Goal: Task Accomplishment & Management: Complete application form

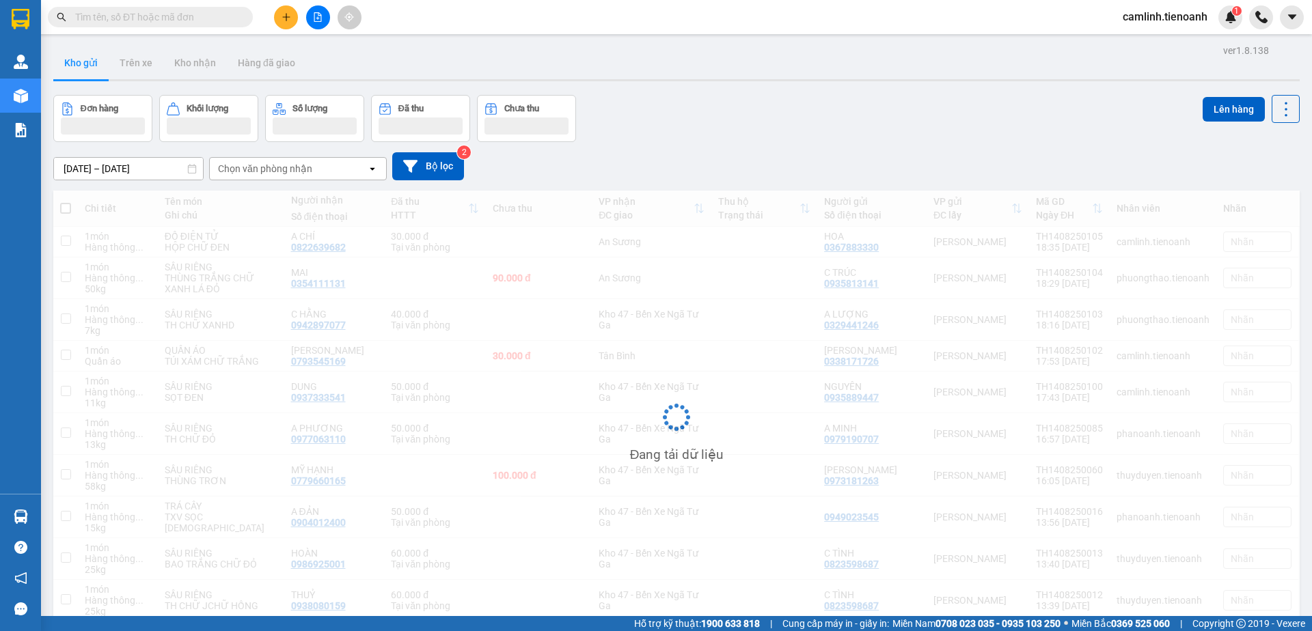
click at [286, 19] on icon "plus" at bounding box center [286, 17] width 10 height 10
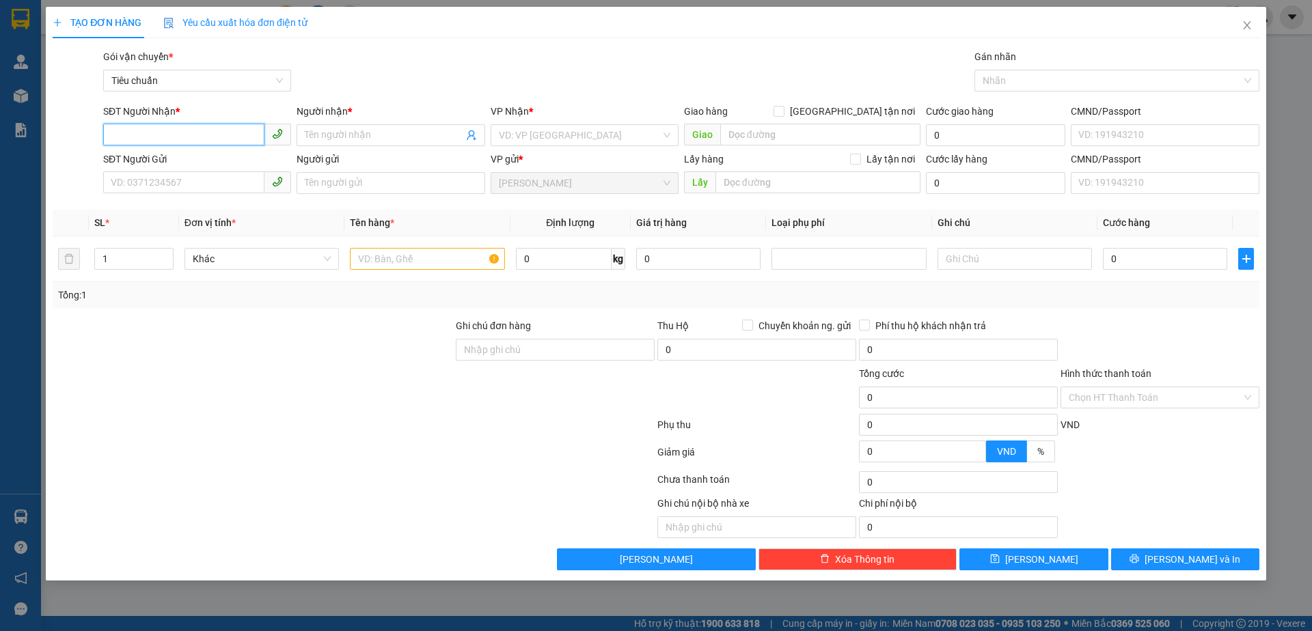
click at [184, 141] on input "SĐT Người Nhận *" at bounding box center [183, 135] width 161 height 22
type input "0978341556"
click at [195, 171] on div "0978341556 - ANH THÀNH" at bounding box center [197, 163] width 188 height 22
type input "ANH THÀNH"
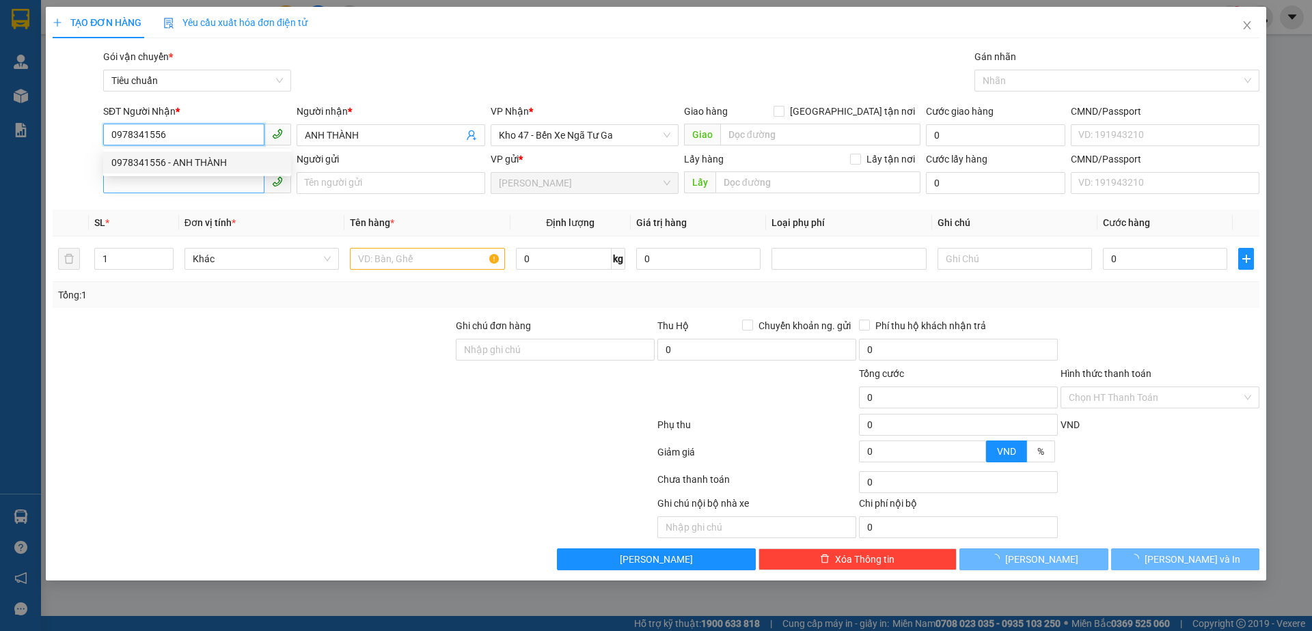
type input "30.000"
type input "0978341556"
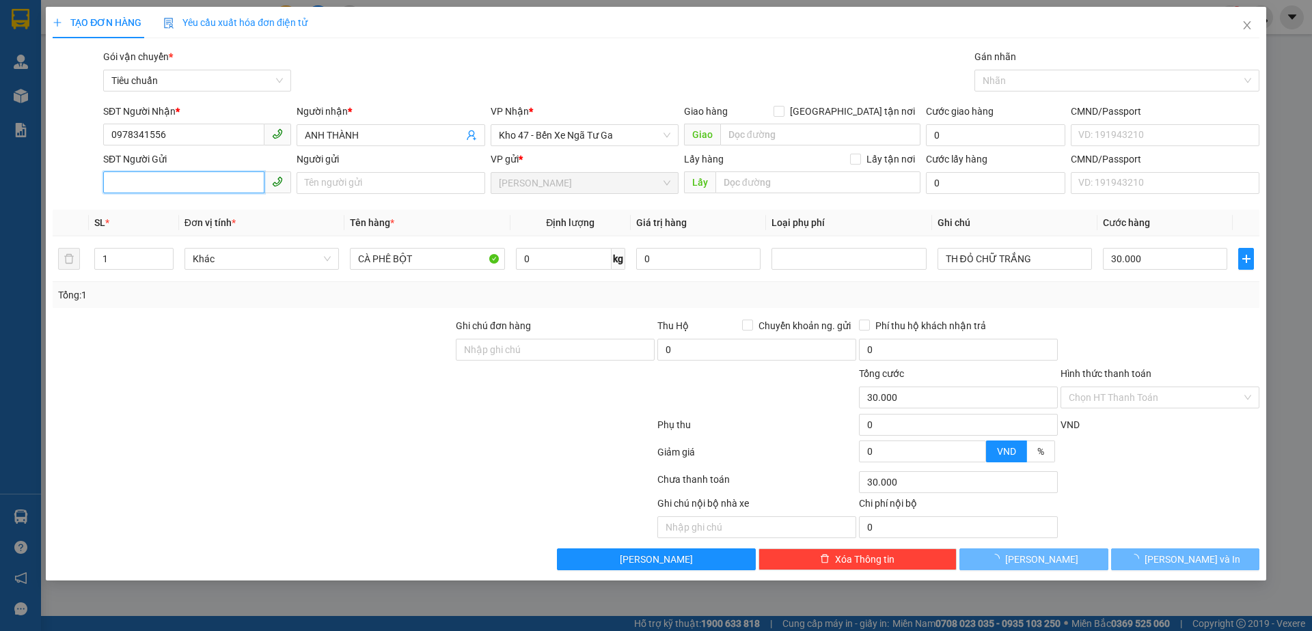
click at [217, 185] on input "SĐT Người Gửi" at bounding box center [183, 182] width 161 height 22
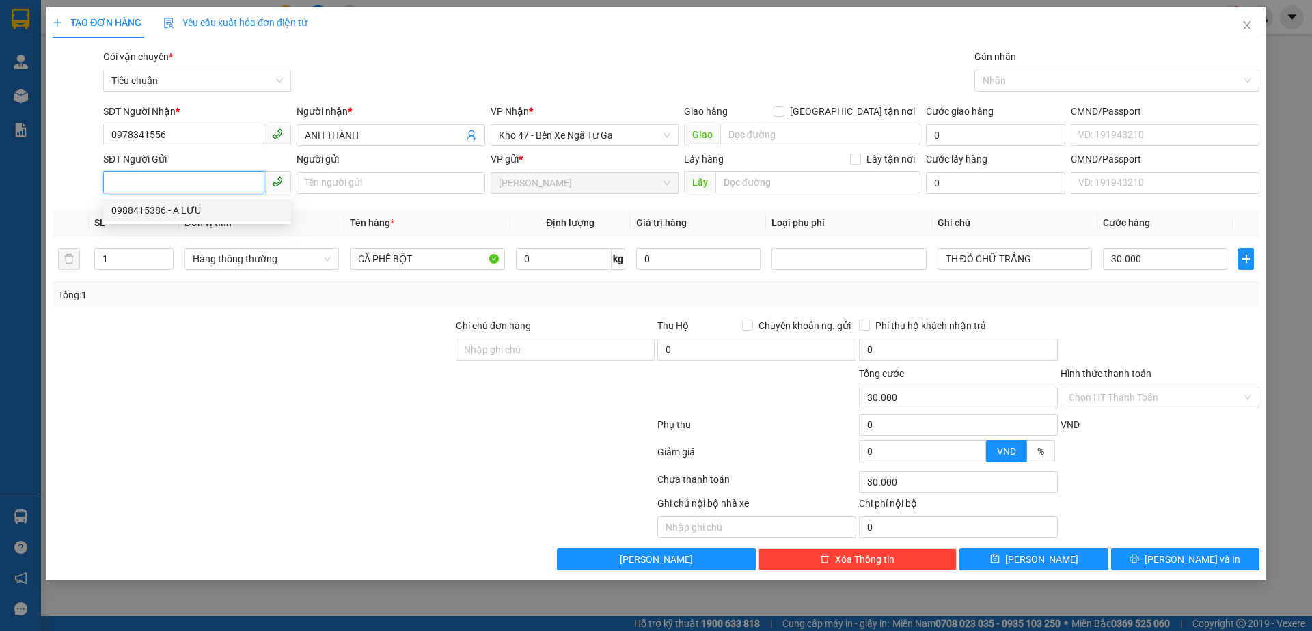
click at [203, 189] on input "SĐT Người Gửi" at bounding box center [183, 182] width 161 height 22
type input "0866530502"
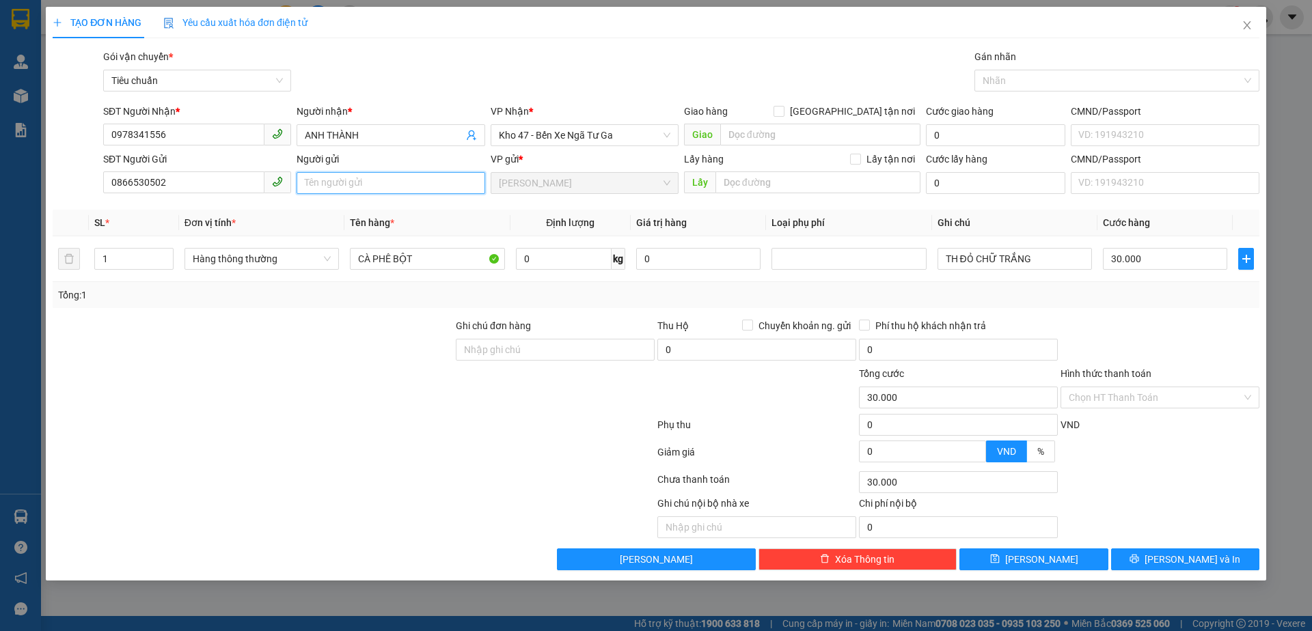
click at [355, 182] on input "Người gửi" at bounding box center [391, 183] width 188 height 22
type input "a"
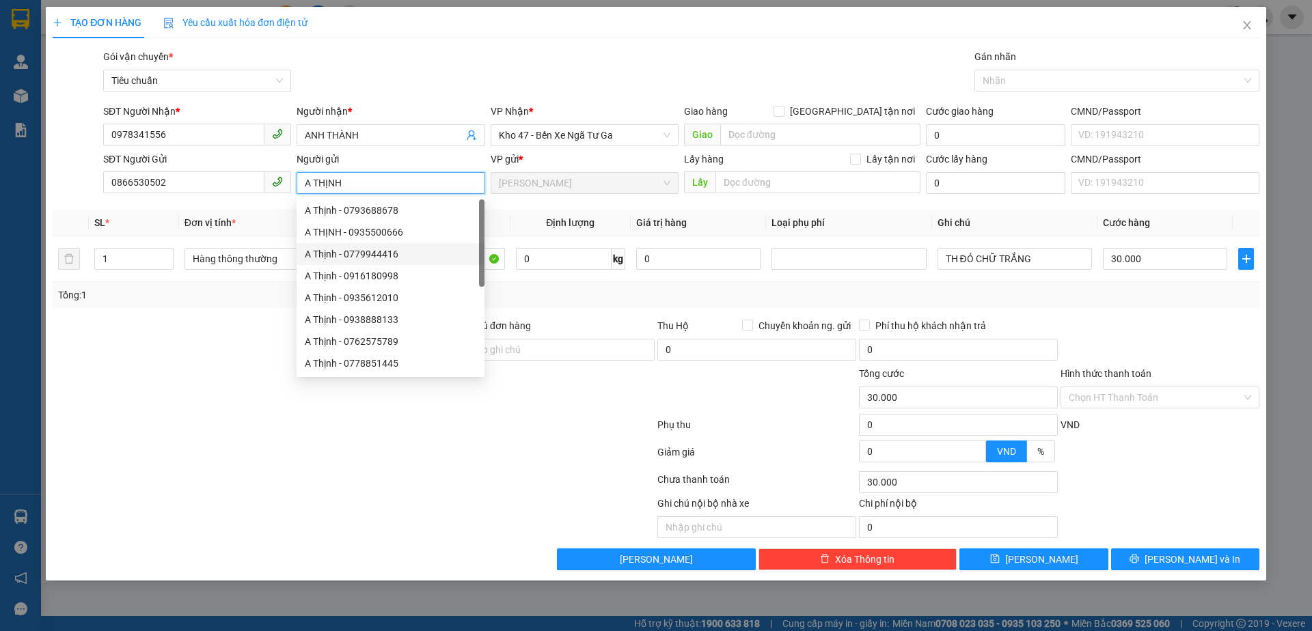
type input "A THỊNH"
click at [314, 391] on div at bounding box center [252, 390] width 403 height 48
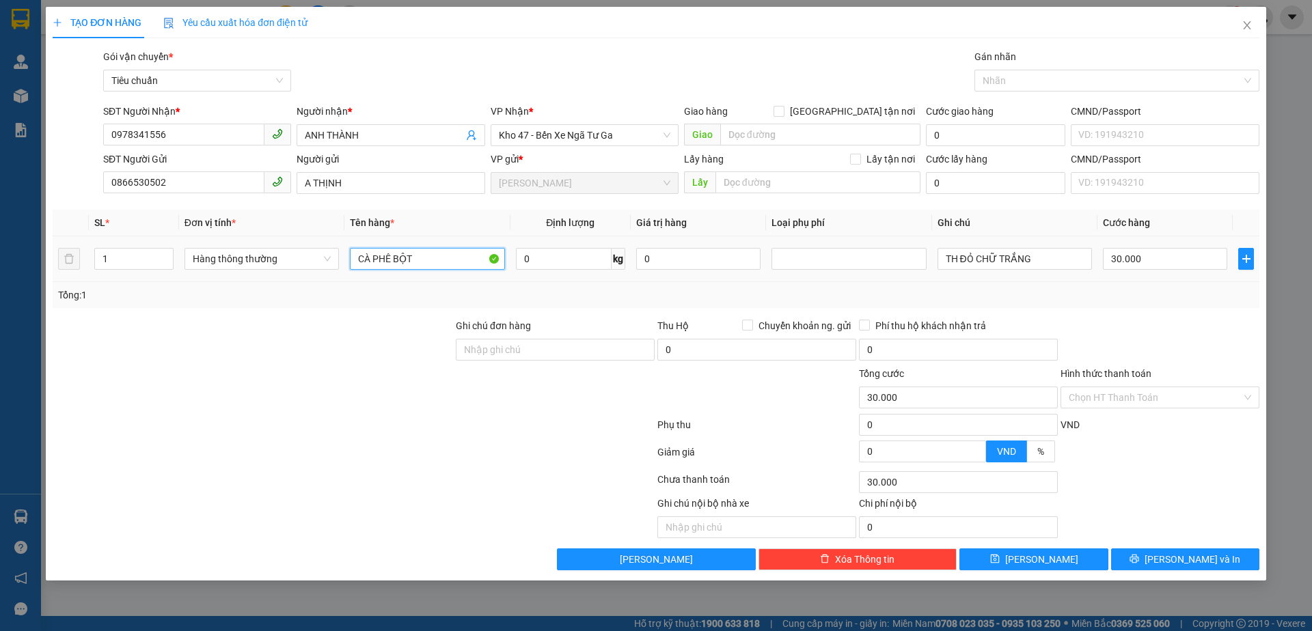
click at [438, 264] on input "CÀ PHÊ BỘT" at bounding box center [427, 259] width 154 height 22
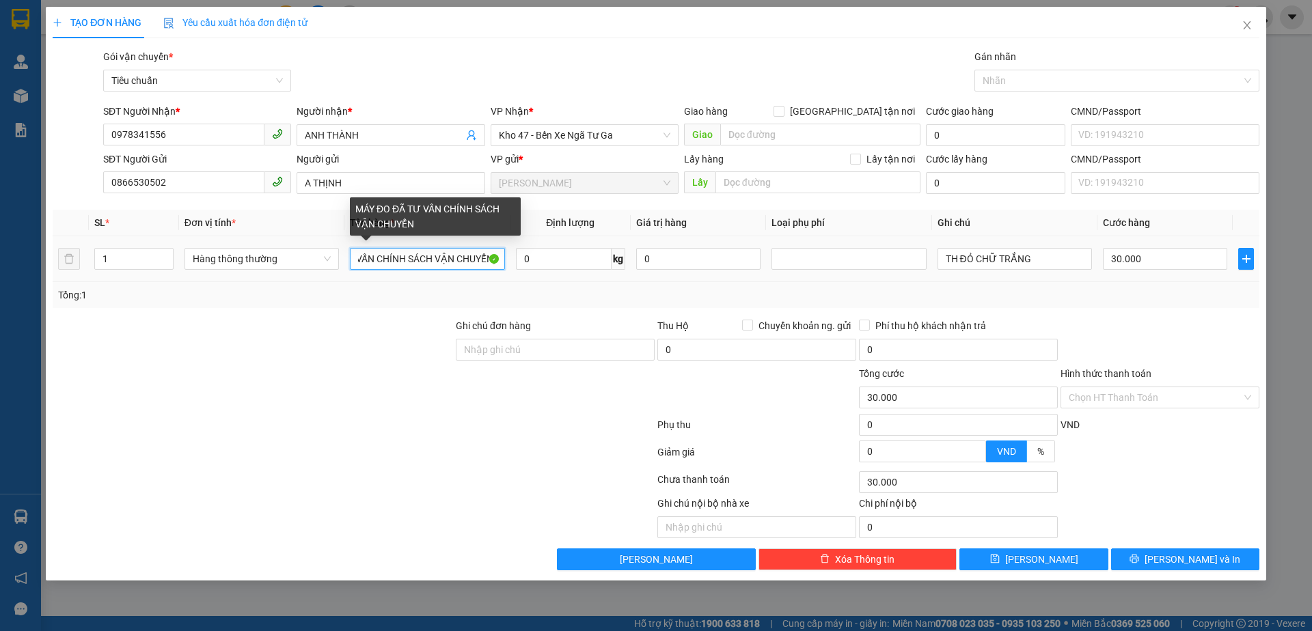
scroll to position [0, 74]
click at [414, 264] on input "MÁY ĐO ĐÃ TƯ VẤN CHÍNH SÁCH VẬN CHUYỂN)" at bounding box center [427, 259] width 154 height 22
type input "MÁY ĐO (ĐÃ TƯ VẤN CHÍNH SÁCH VẬN CHUYỂN)"
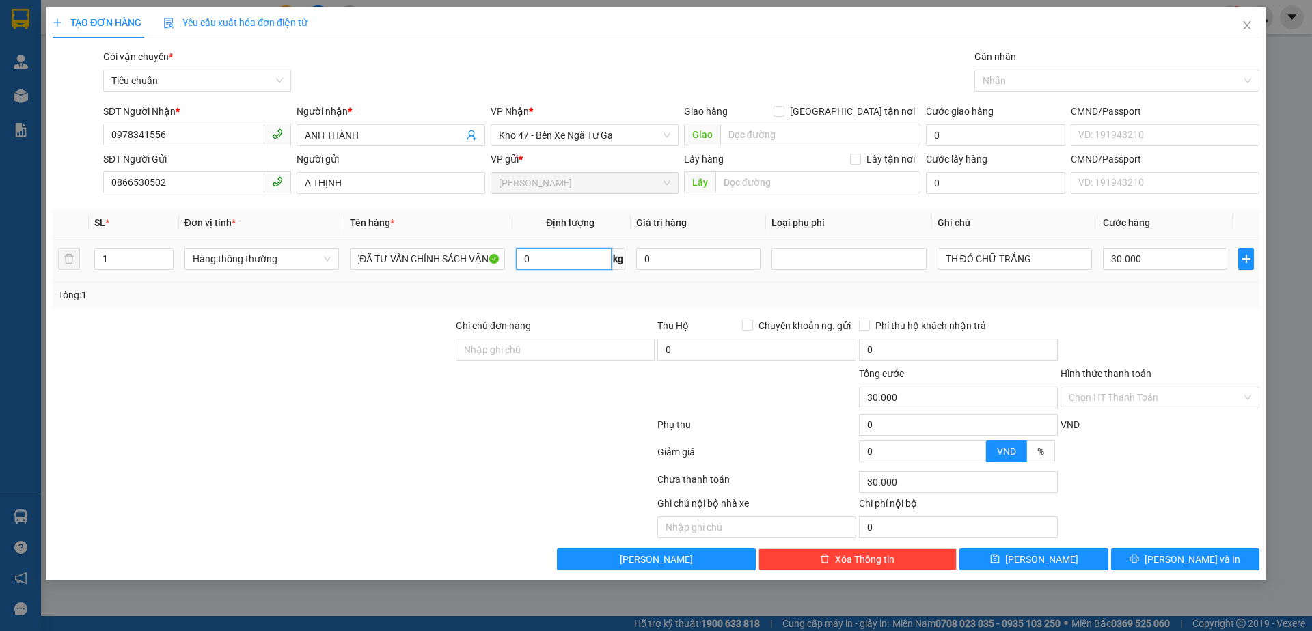
click at [570, 253] on input "0" at bounding box center [564, 259] width 96 height 22
click at [165, 255] on icon "up" at bounding box center [165, 255] width 5 height 5
type input "0"
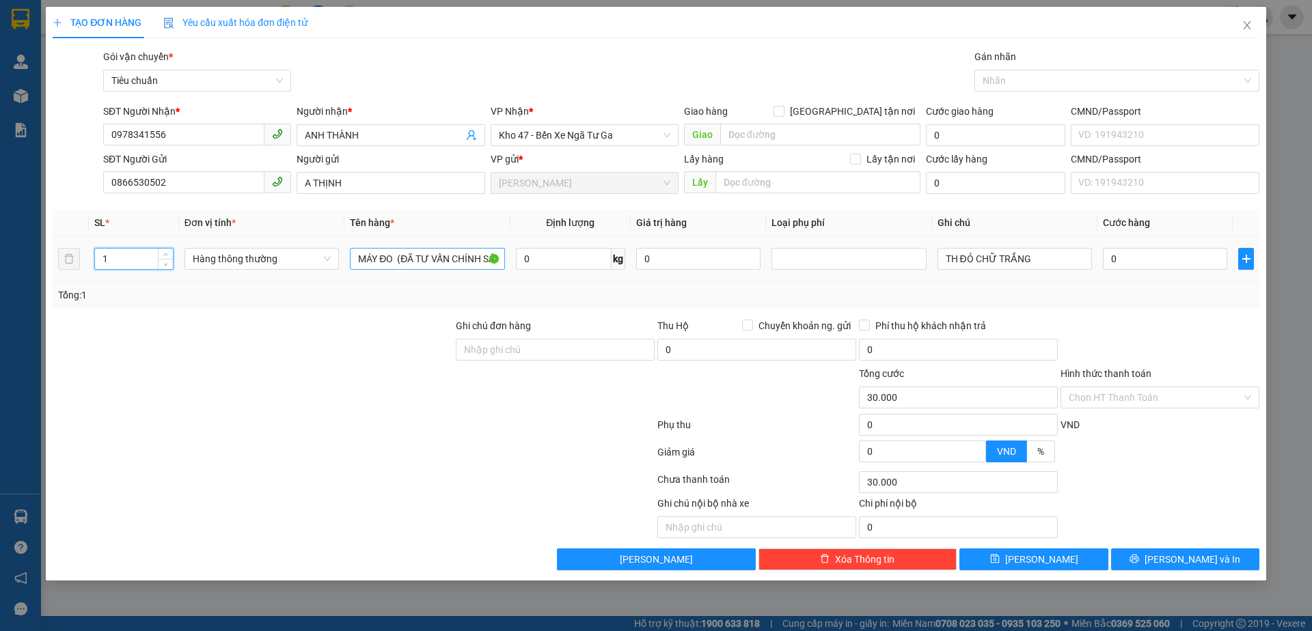
type input "0"
click at [169, 257] on span "Decrease Value" at bounding box center [165, 263] width 15 height 12
click at [167, 251] on span "up" at bounding box center [166, 255] width 8 height 8
type input "2"
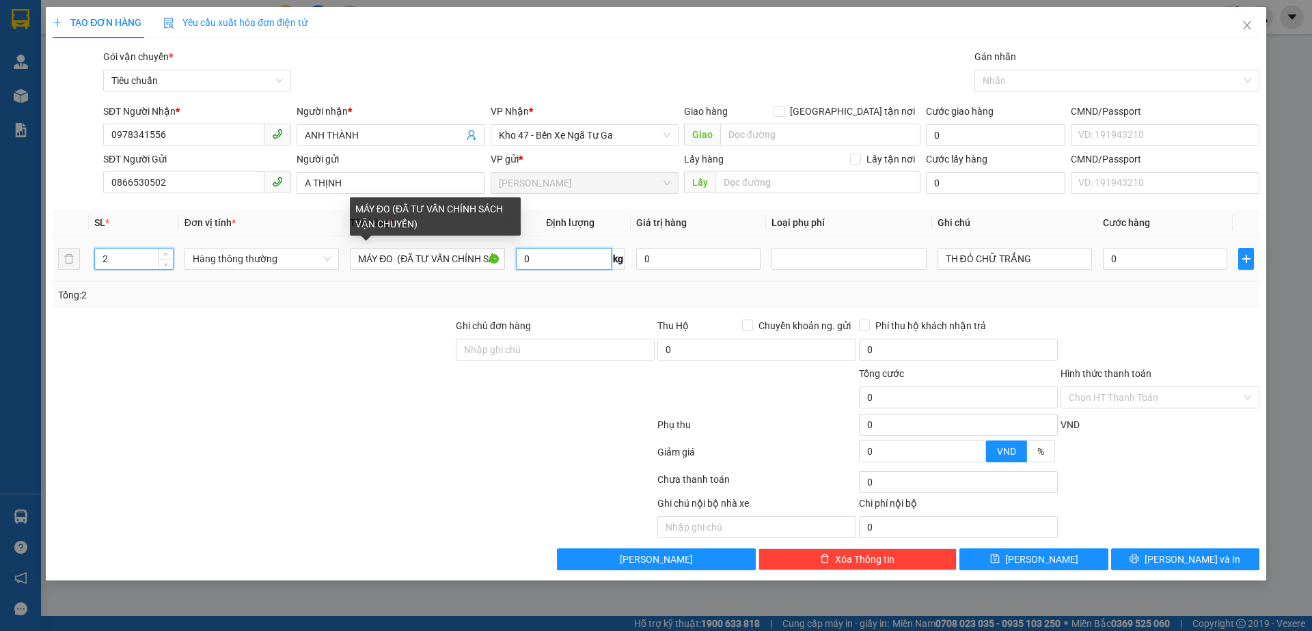
click at [535, 260] on input "0" at bounding box center [564, 259] width 96 height 22
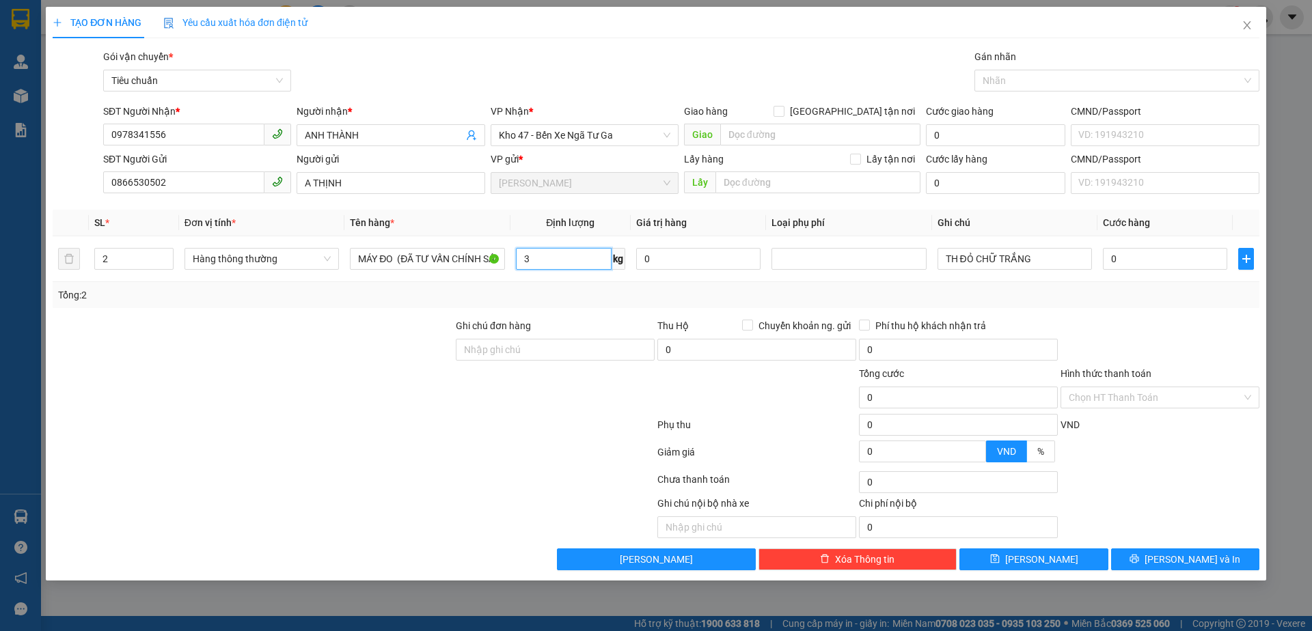
type input "3"
click at [564, 309] on div "Transit Pickup Surcharge Ids Transit Deliver Surcharge Ids Transit Deliver Surc…" at bounding box center [656, 309] width 1207 height 521
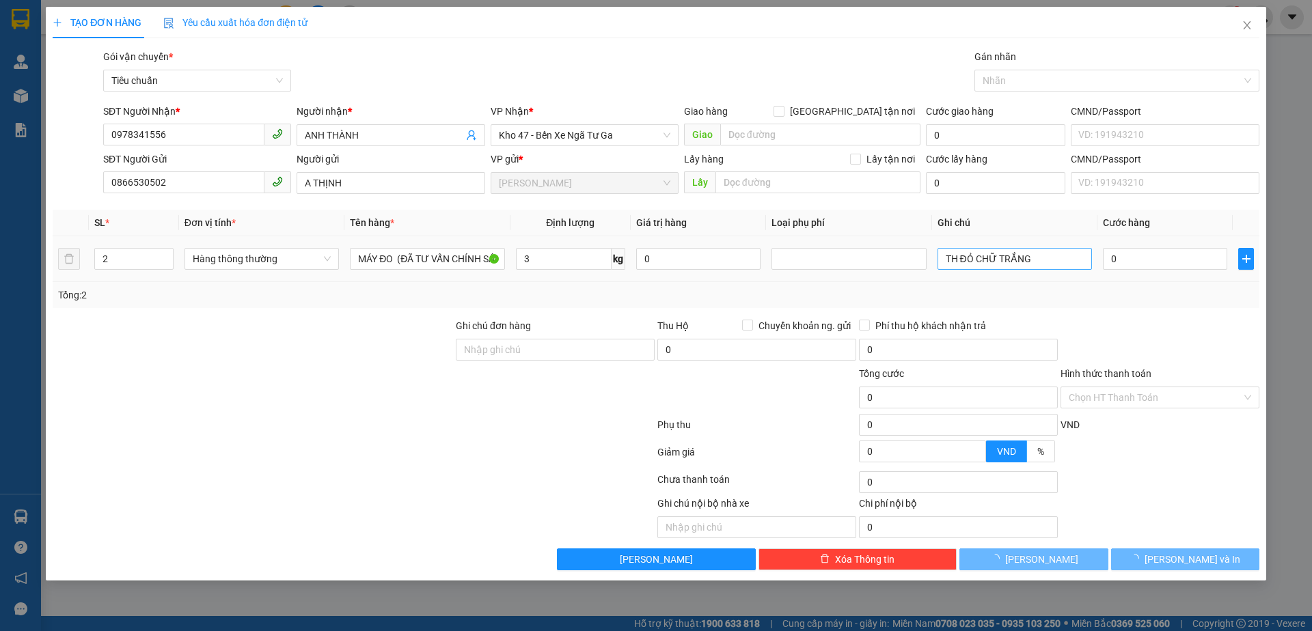
type input "30.000"
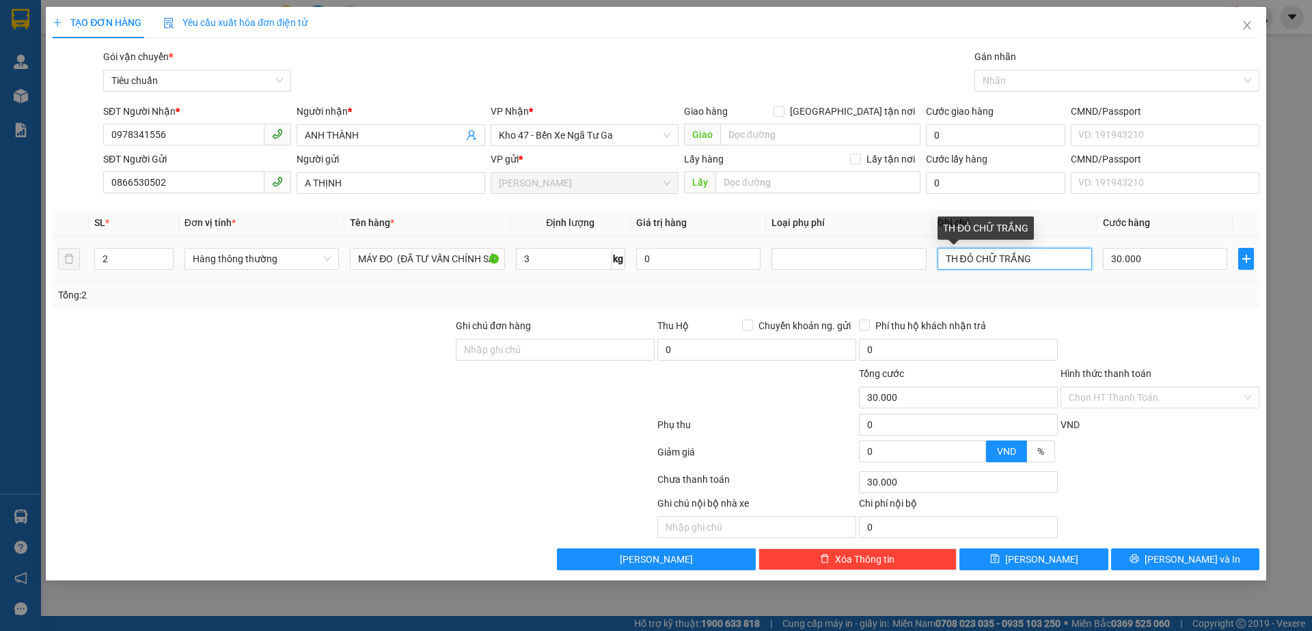
click at [1037, 254] on input "TH ĐỎ CHỮ TRẮNG" at bounding box center [1014, 259] width 154 height 22
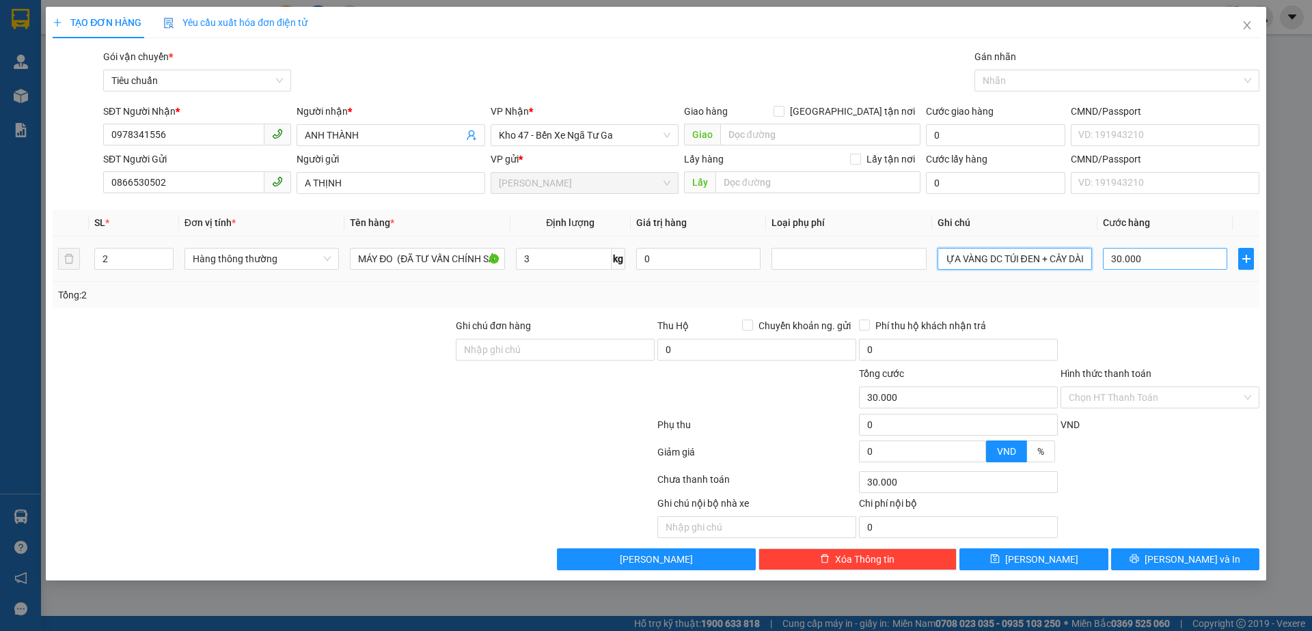
type input "TH NHỰA VÀNG DC TÚI ĐEN + CÂY DÀI"
click at [1138, 262] on input "30.000" at bounding box center [1165, 259] width 124 height 22
type input "6"
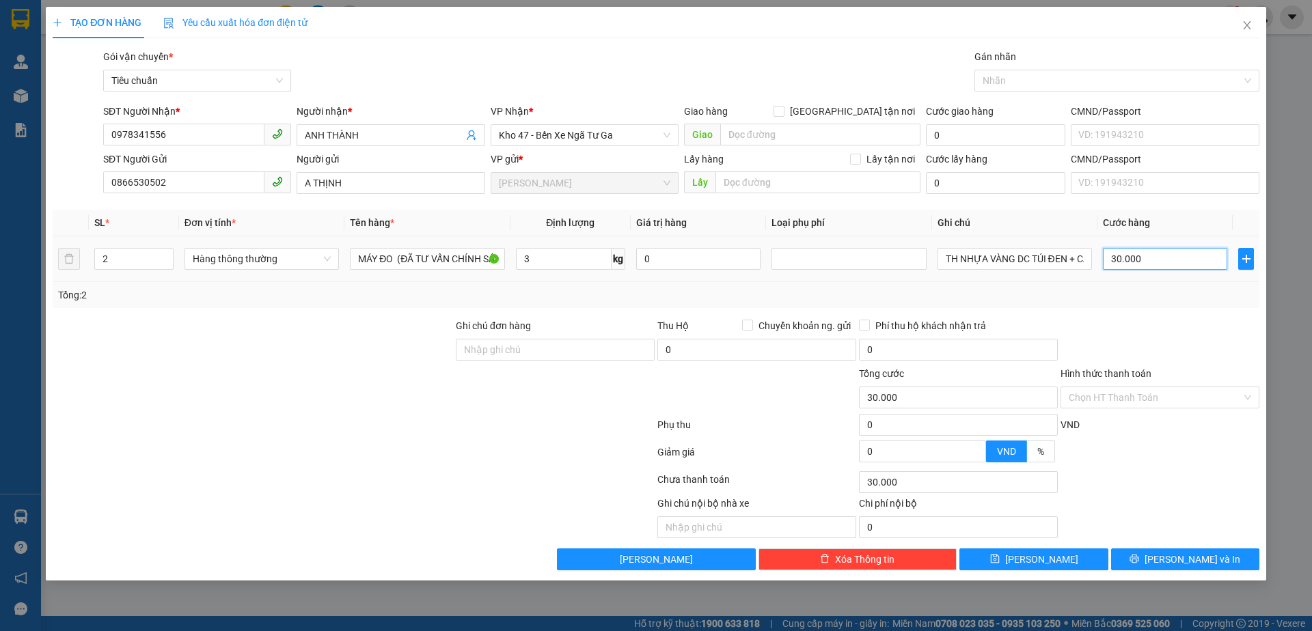
type input "6"
type input "60"
type input "60.000"
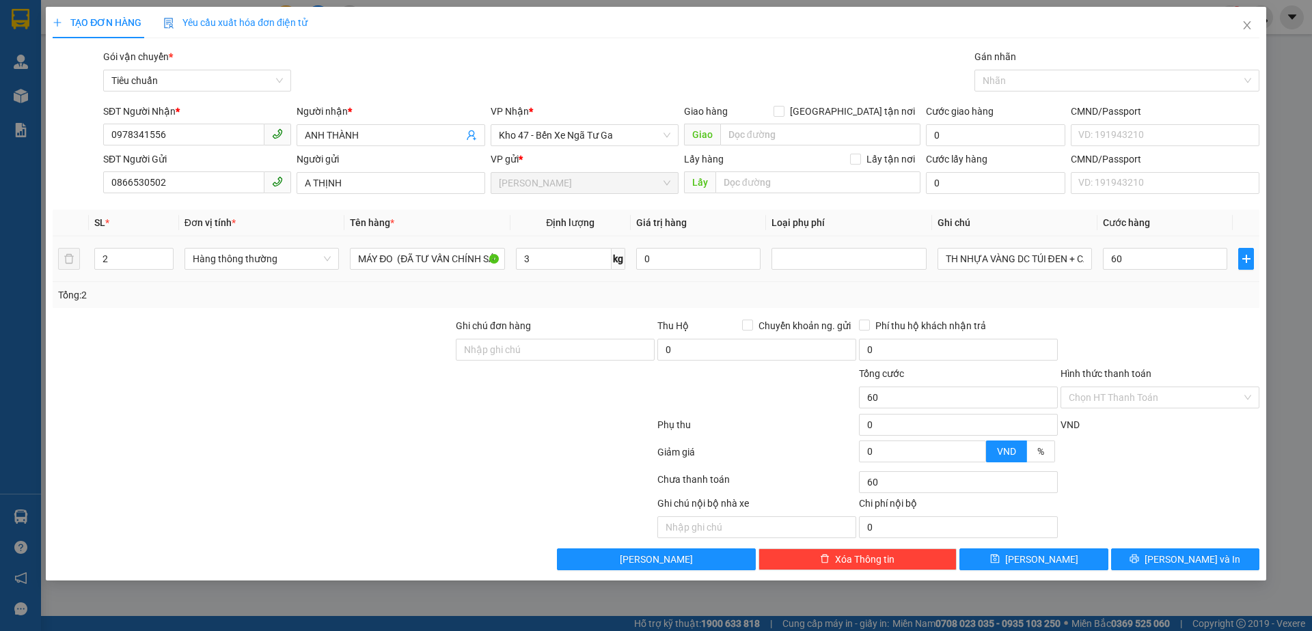
type input "60.000"
click at [1173, 299] on div "Tổng: 2" at bounding box center [656, 295] width 1196 height 15
click at [1196, 394] on input "Hình thức thanh toán" at bounding box center [1155, 397] width 173 height 20
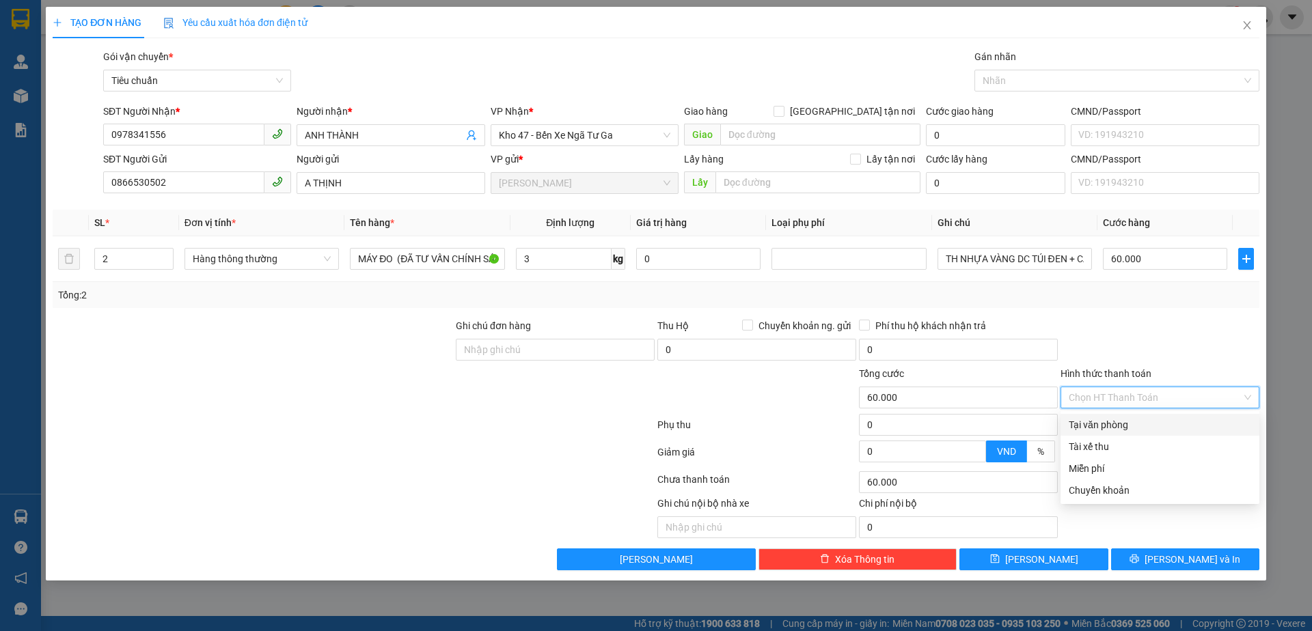
click at [1198, 422] on div "Tại văn phòng" at bounding box center [1160, 424] width 182 height 15
type input "0"
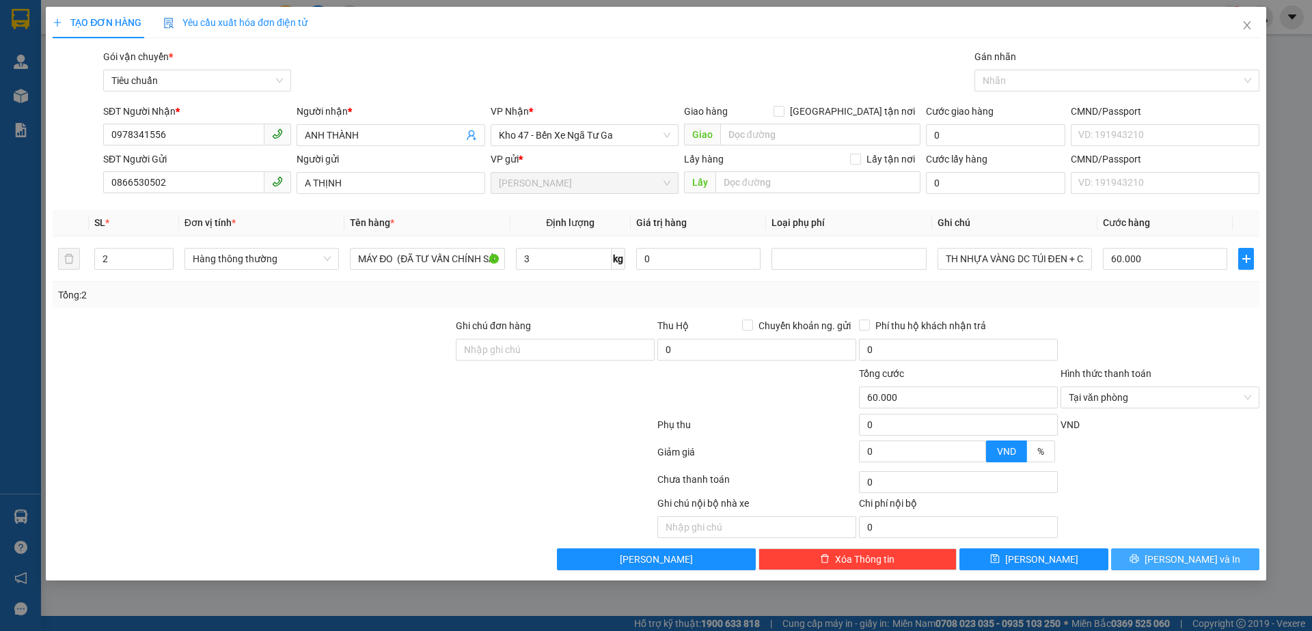
drag, startPoint x: 1205, startPoint y: 555, endPoint x: 1145, endPoint y: 454, distance: 116.7
click at [1206, 554] on span "[PERSON_NAME] và In" at bounding box center [1192, 559] width 96 height 15
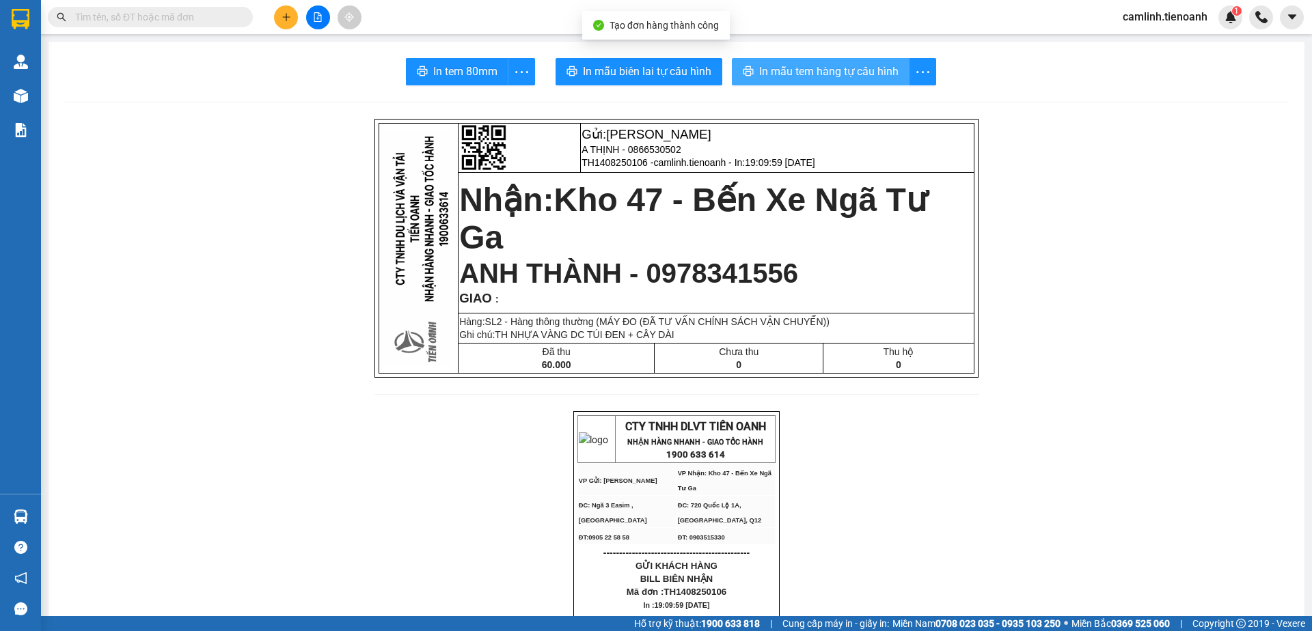
click at [812, 64] on span "In mẫu tem hàng tự cấu hình" at bounding box center [828, 71] width 139 height 17
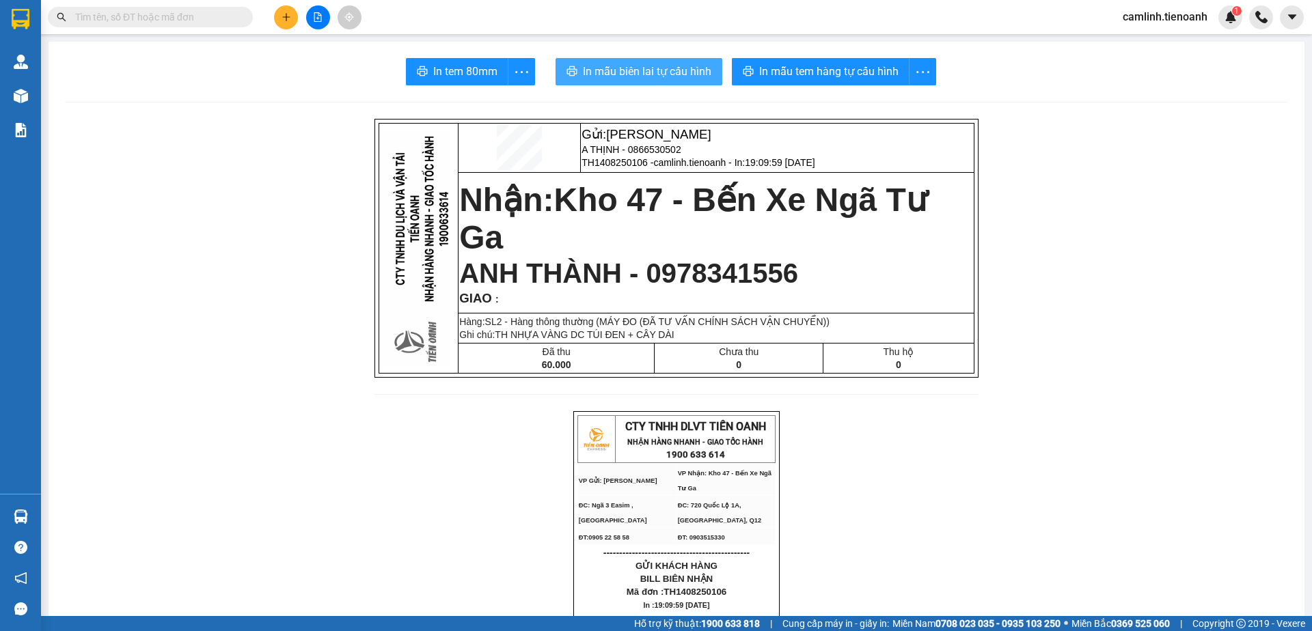
click at [639, 83] on button "In mẫu biên lai tự cấu hình" at bounding box center [638, 71] width 167 height 27
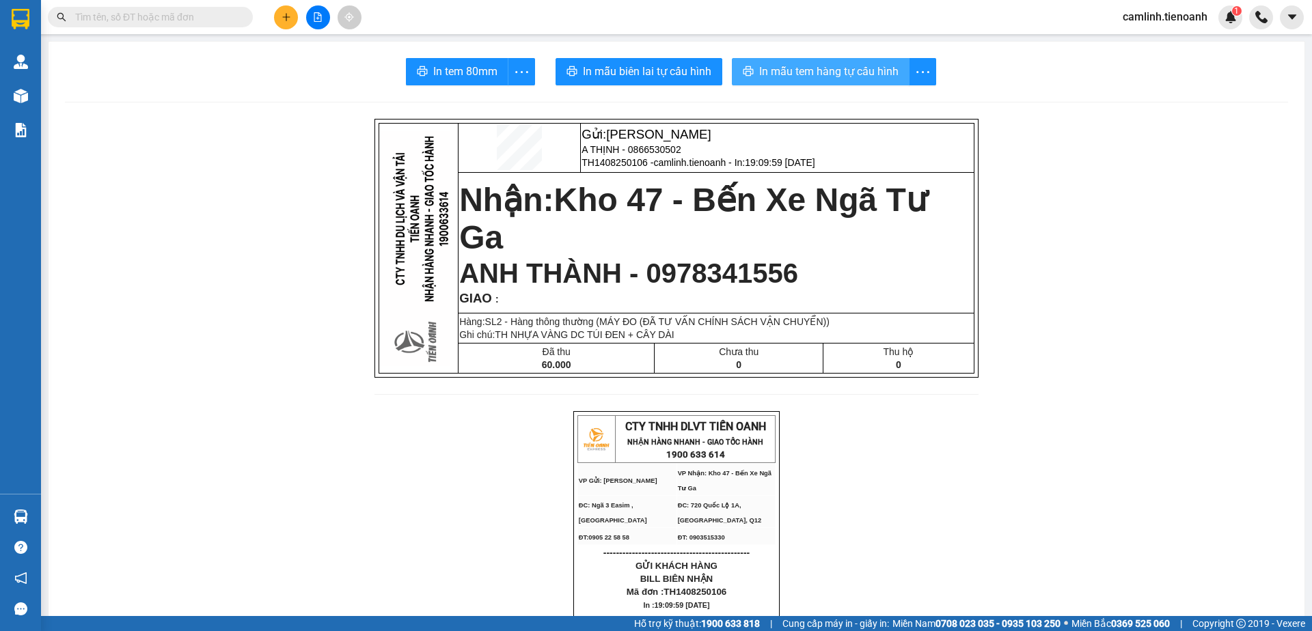
click at [793, 79] on span "In mẫu tem hàng tự cấu hình" at bounding box center [828, 71] width 139 height 17
